Goal: Navigation & Orientation: Find specific page/section

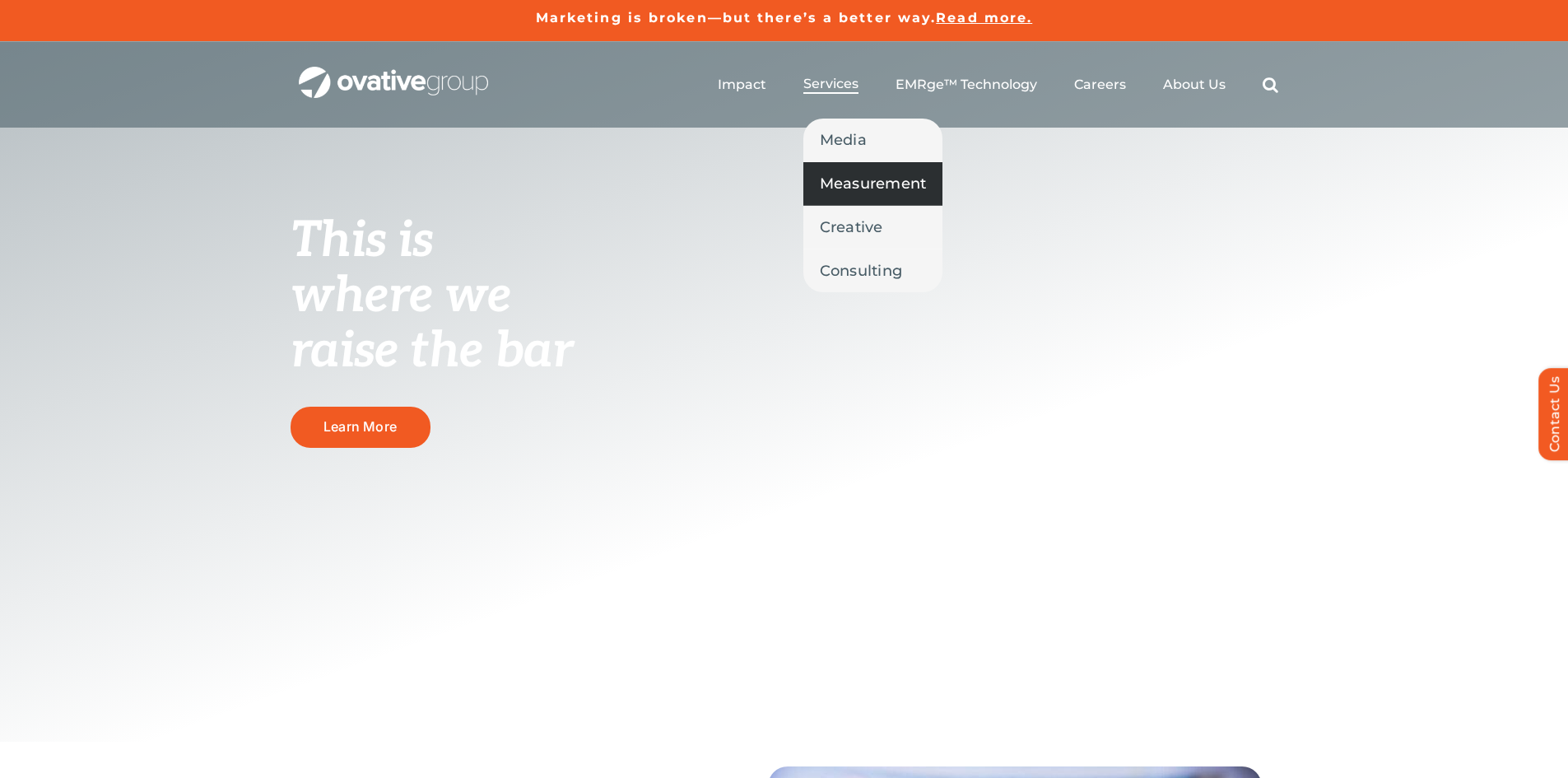
click at [865, 183] on span "Measurement" at bounding box center [873, 183] width 107 height 23
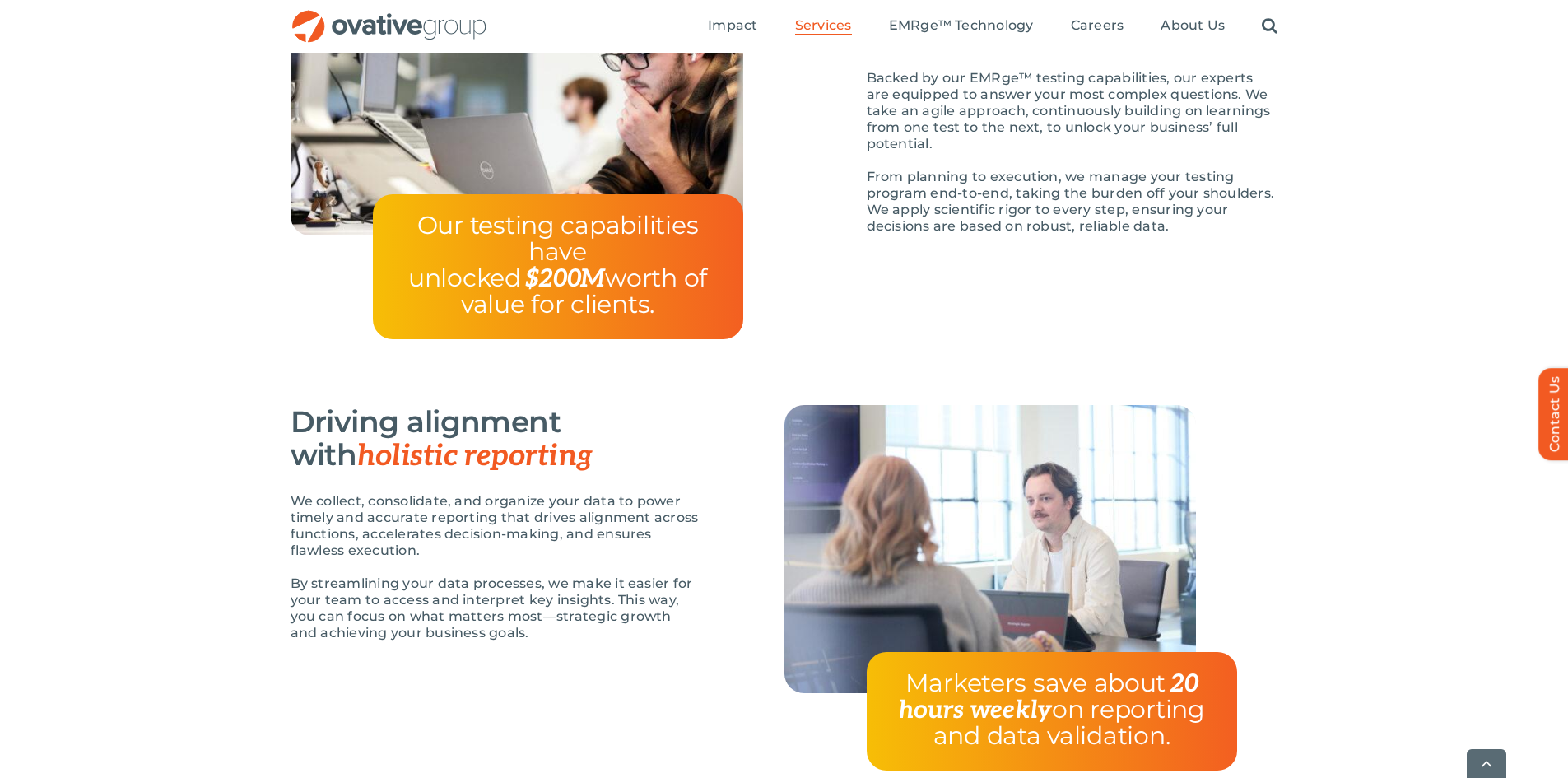
scroll to position [2140, 0]
